Goal: Task Accomplishment & Management: Manage account settings

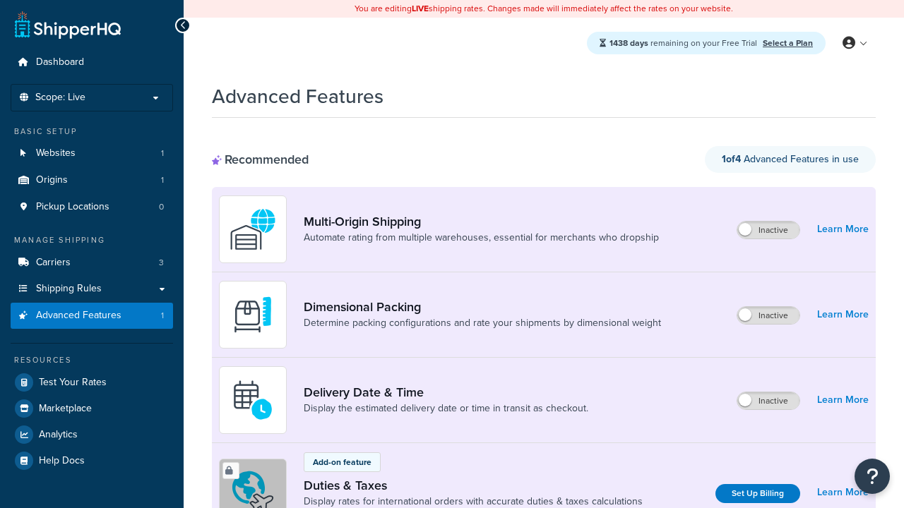
scroll to position [470, 0]
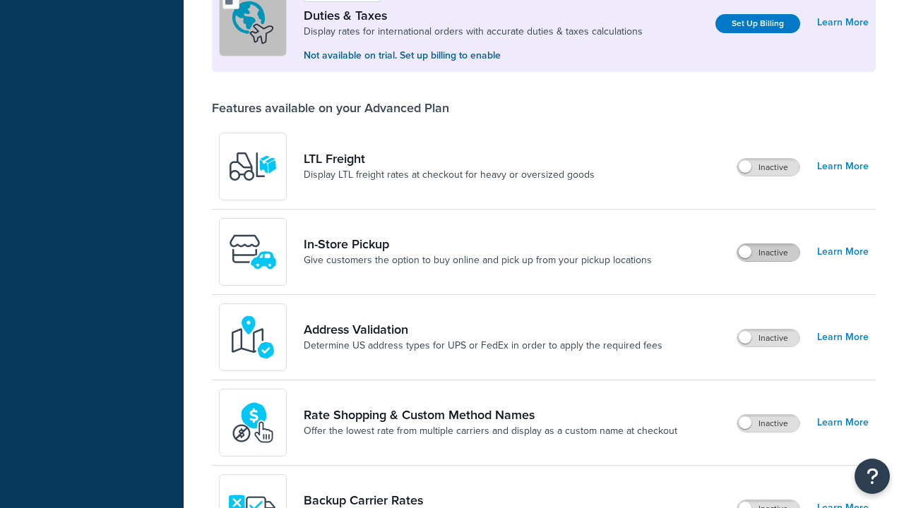
click at [769, 254] on label "Inactive" at bounding box center [768, 252] width 62 height 17
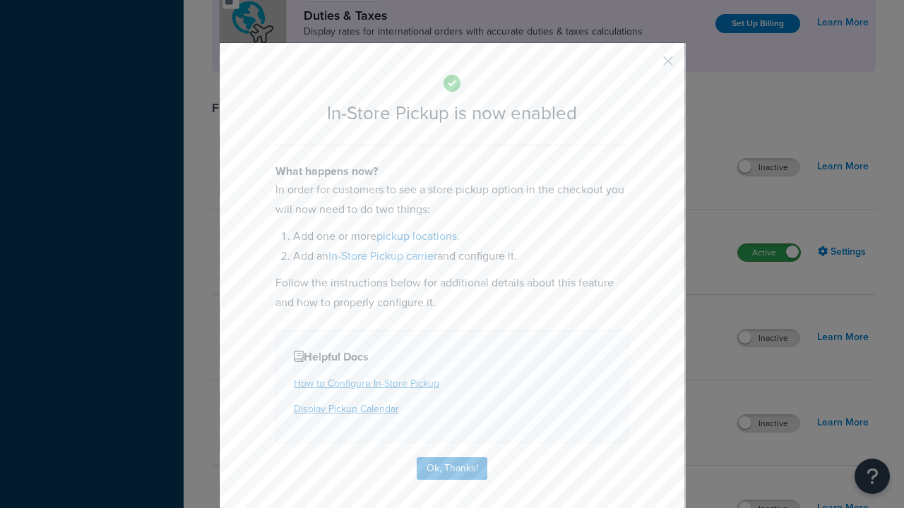
scroll to position [0, 0]
click at [647, 64] on button "button" at bounding box center [647, 66] width 4 height 4
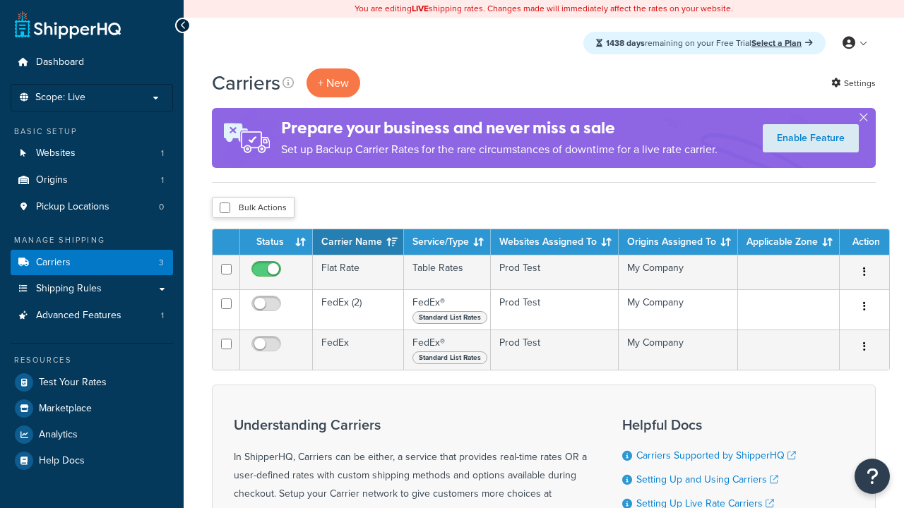
click at [224, 209] on input "checkbox" at bounding box center [225, 208] width 11 height 11
checkbox input "true"
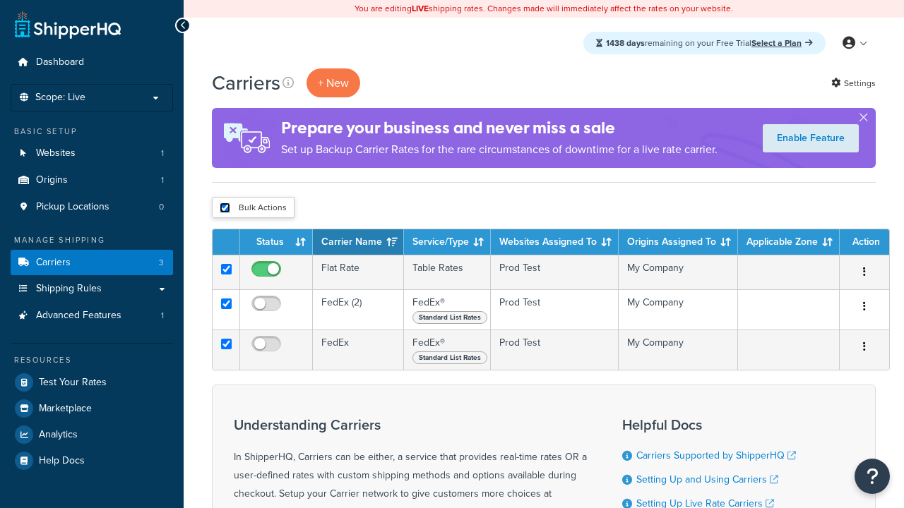
click at [0, 0] on button "Delete" at bounding box center [0, 0] width 0 height 0
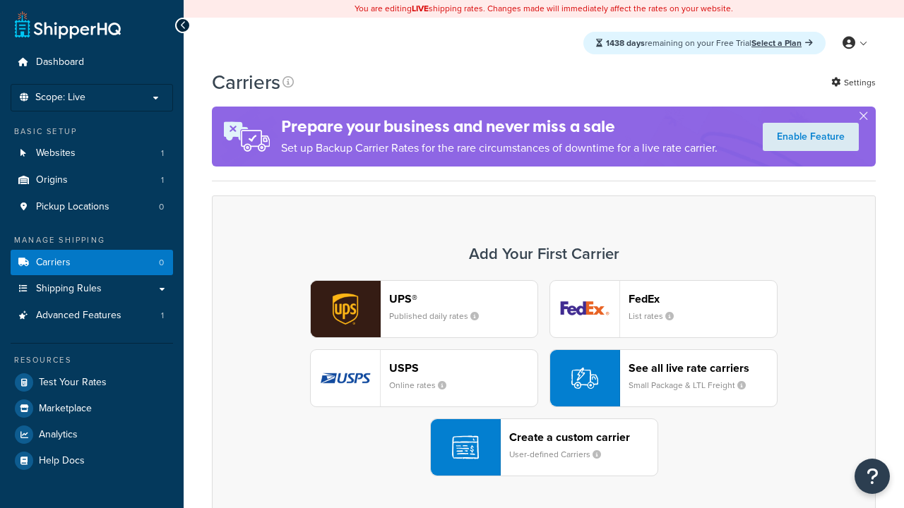
click at [544, 379] on div "UPS® Published daily rates FedEx List rates USPS Online rates See all live rate…" at bounding box center [544, 378] width 634 height 196
click at [544, 448] on div "Create a custom carrier User-defined Carriers" at bounding box center [583, 448] width 148 height 34
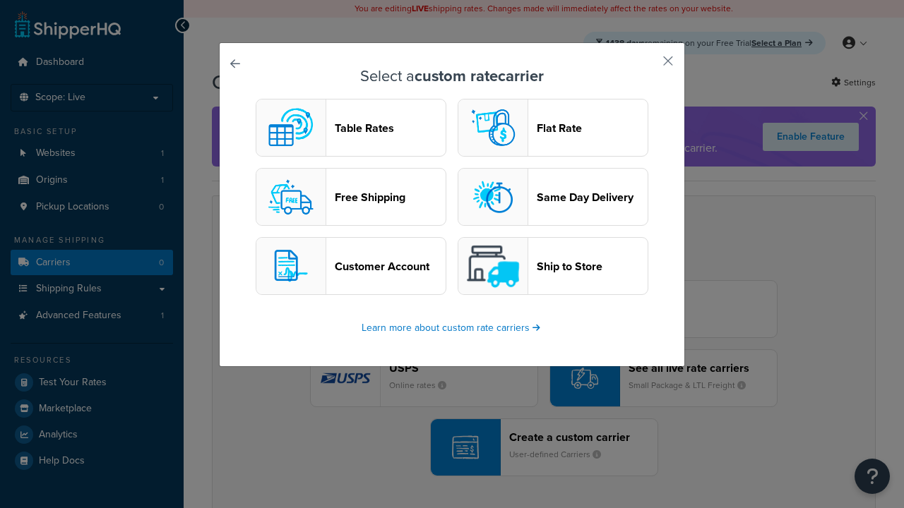
click at [351, 128] on header "Table Rates" at bounding box center [390, 127] width 111 height 13
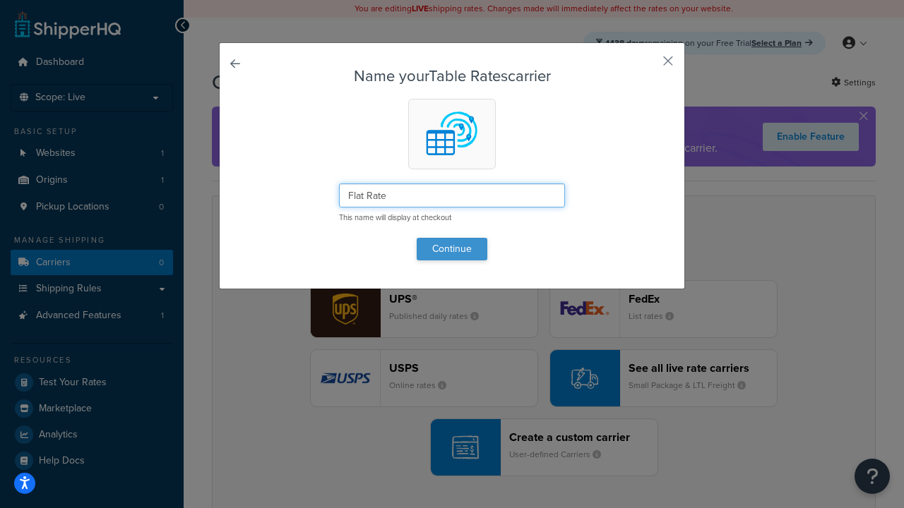
type input "Flat Rate"
click at [452, 248] on button "Continue" at bounding box center [451, 249] width 71 height 23
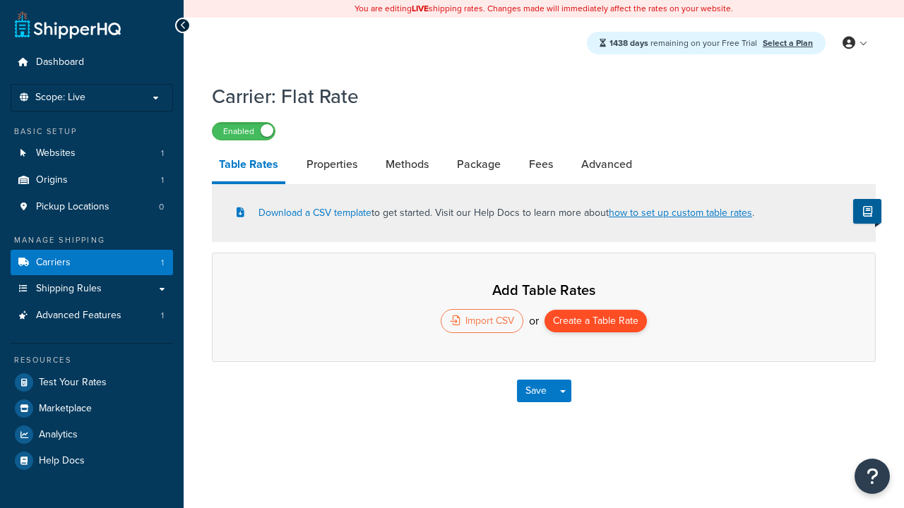
click at [596, 323] on button "Create a Table Rate" at bounding box center [595, 321] width 102 height 23
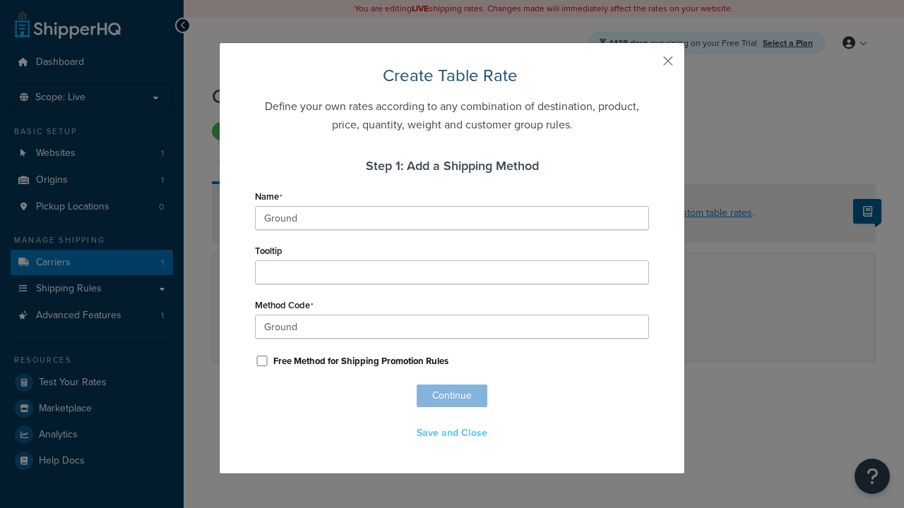
scroll to position [882, 0]
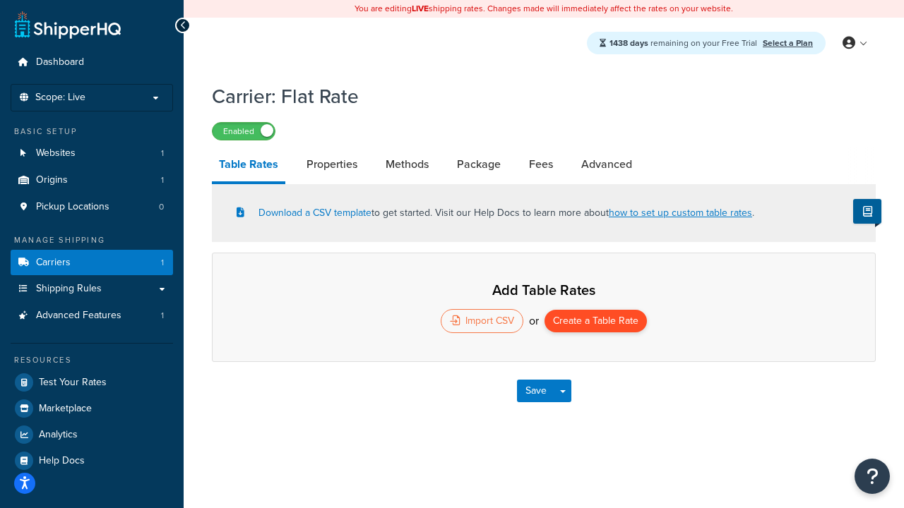
select select "25"
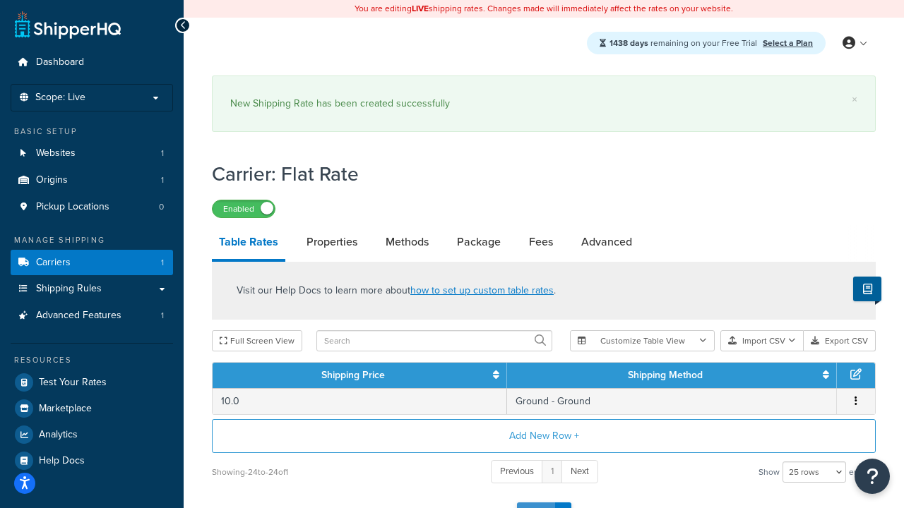
click at [535, 503] on button "Save" at bounding box center [536, 514] width 38 height 23
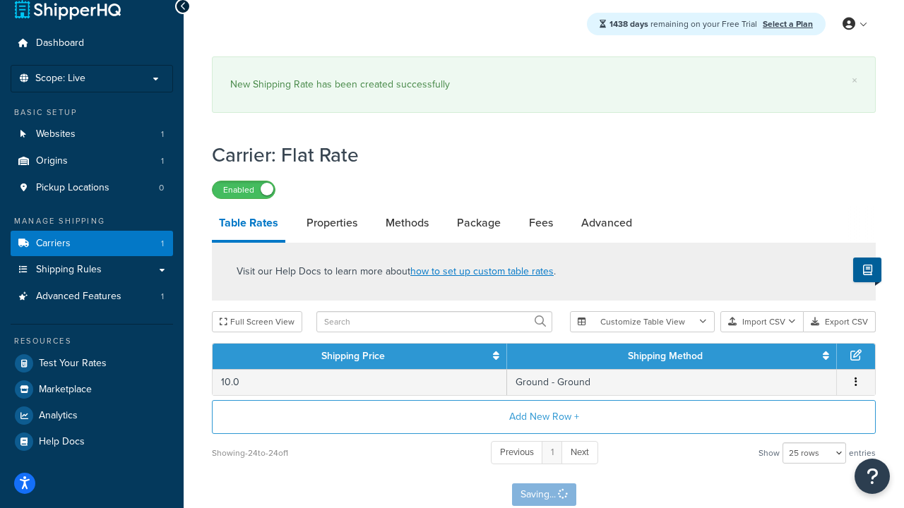
scroll to position [0, 0]
